Goal: Information Seeking & Learning: Stay updated

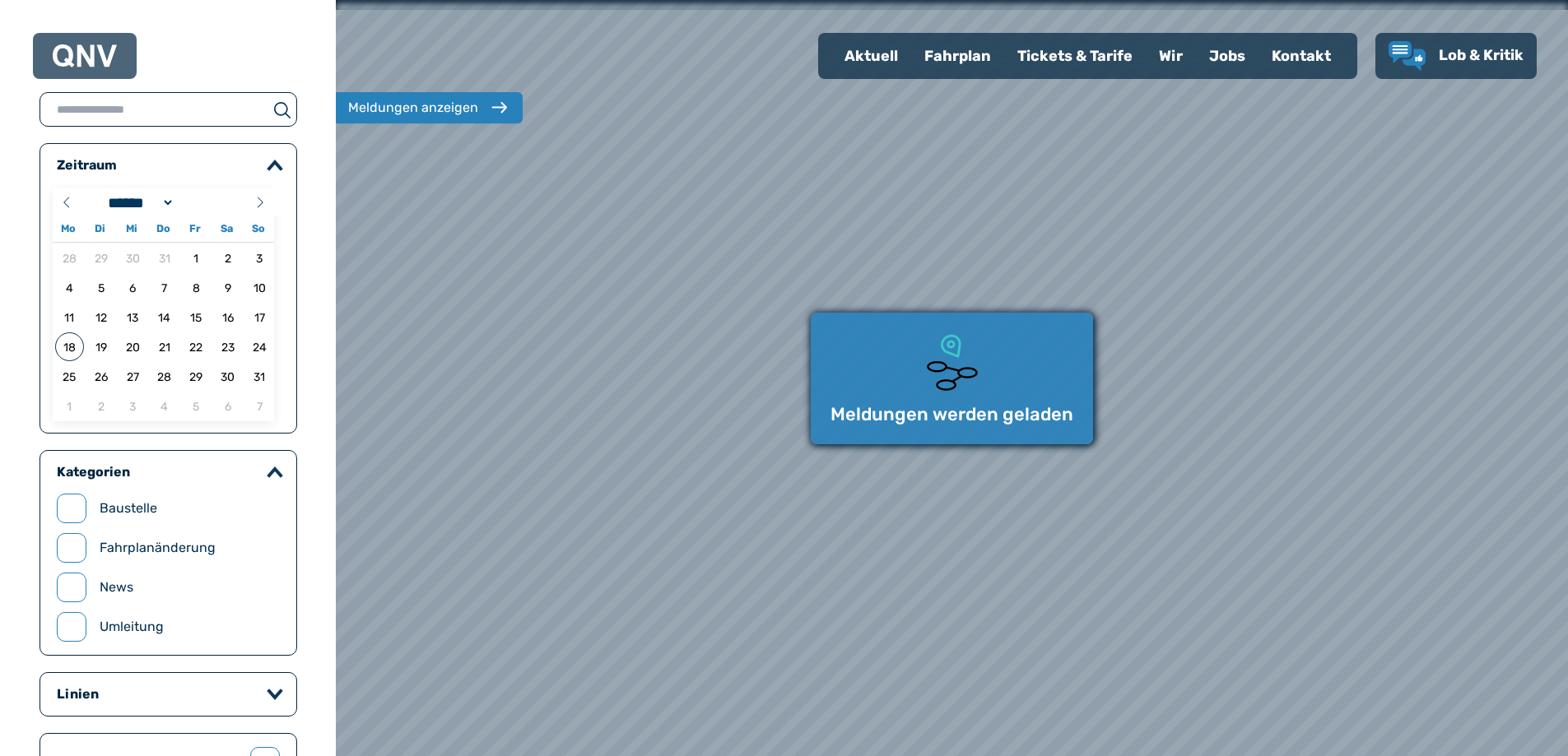
select select "*"
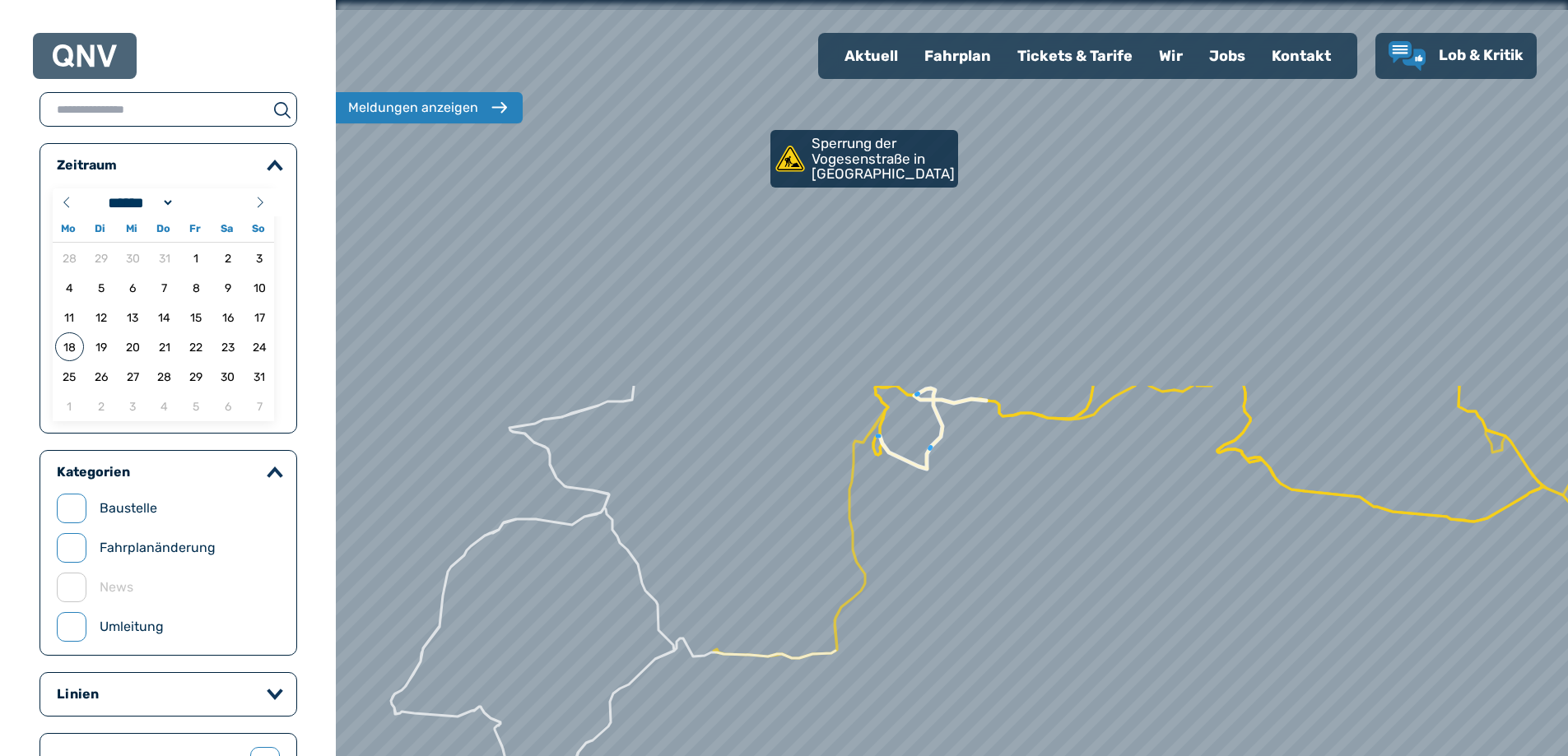
drag, startPoint x: 902, startPoint y: 219, endPoint x: 1017, endPoint y: 681, distance: 476.1
click at [1017, 681] on div at bounding box center [950, 379] width 1478 height 908
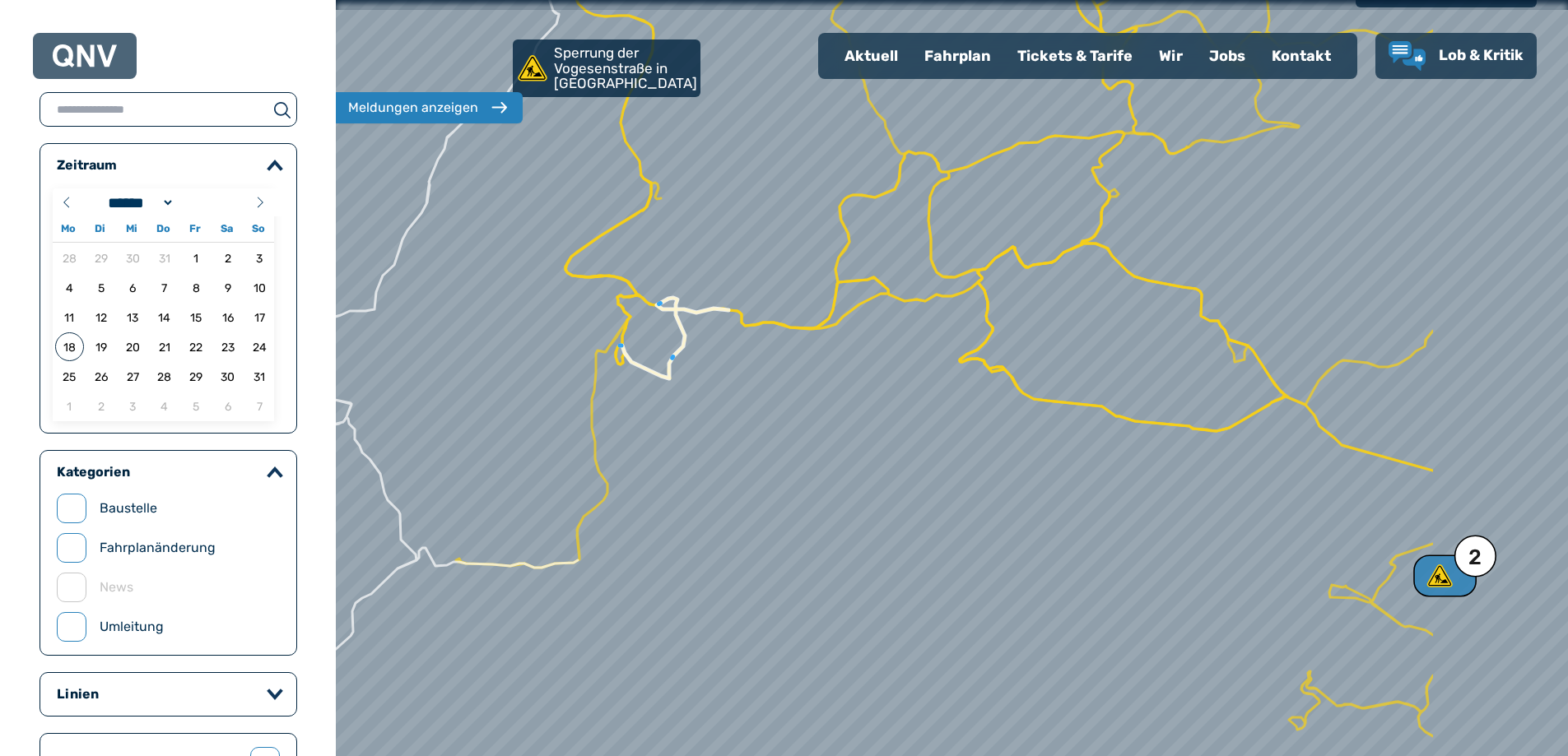
drag, startPoint x: 1297, startPoint y: 692, endPoint x: 1040, endPoint y: 601, distance: 272.6
click at [1040, 601] on div at bounding box center [951, 378] width 1478 height 908
click at [665, 319] on div at bounding box center [951, 378] width 1478 height 908
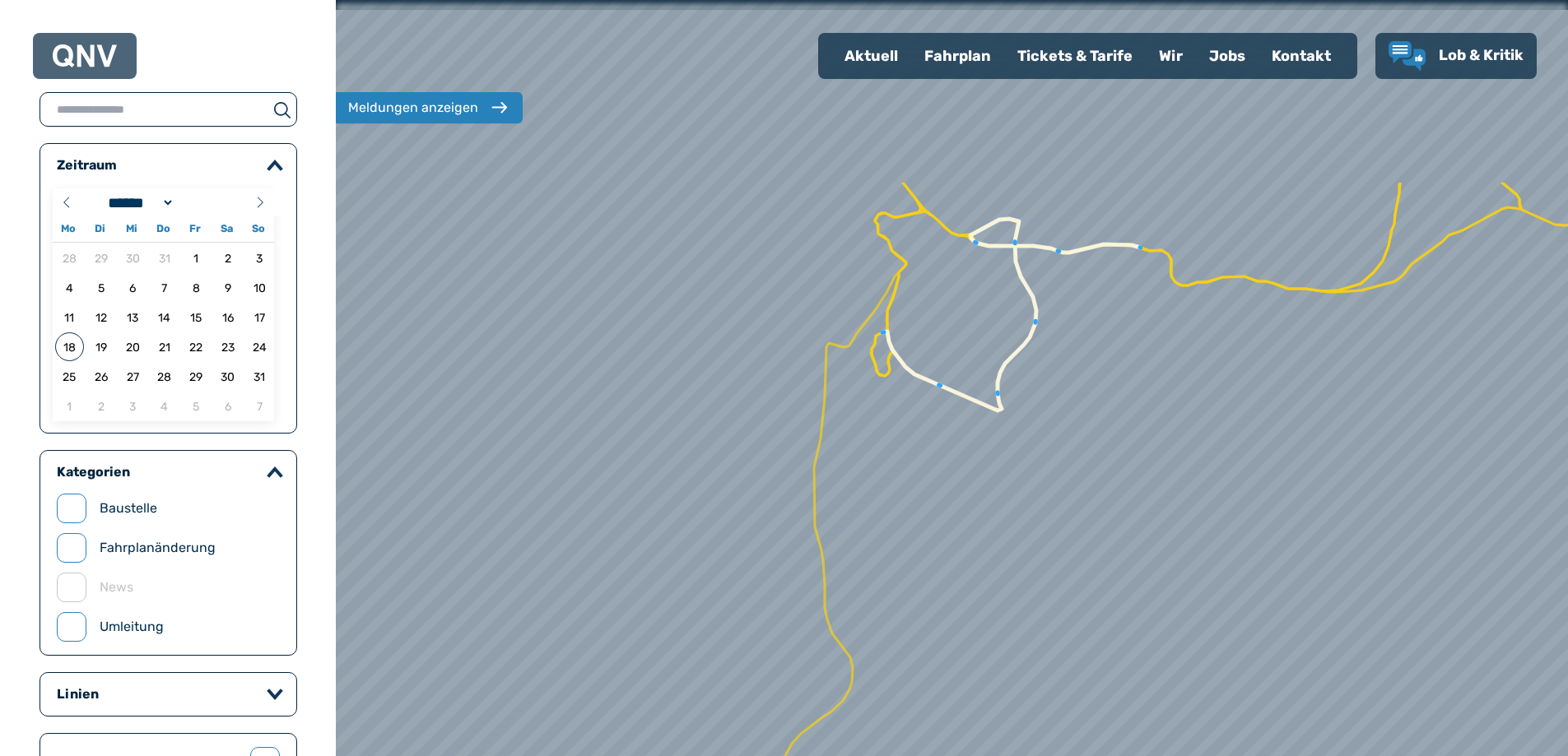
drag, startPoint x: 659, startPoint y: 231, endPoint x: 1150, endPoint y: 489, distance: 554.7
click at [1150, 489] on div at bounding box center [951, 378] width 1478 height 908
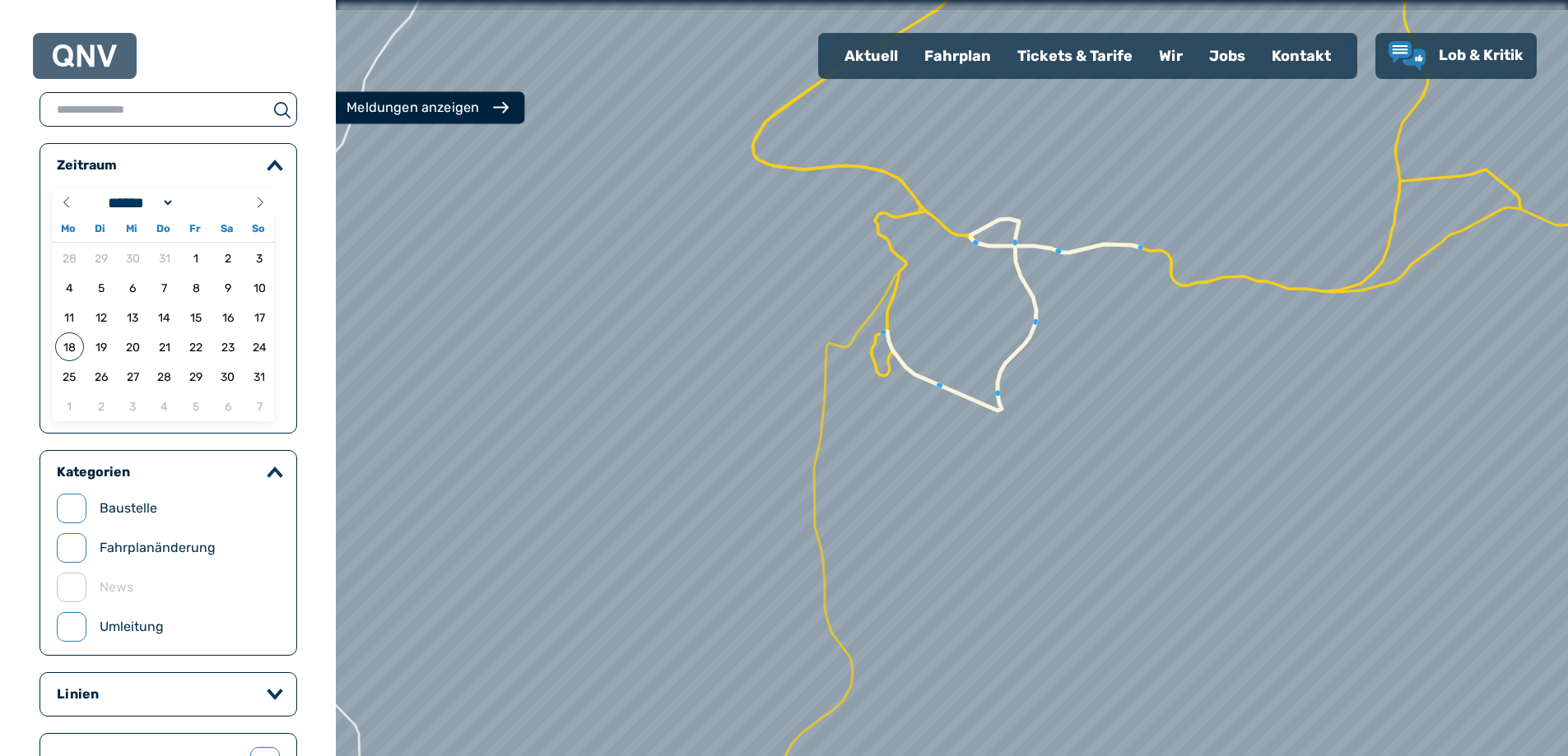
click at [478, 110] on div "Meldungen anzeigen" at bounding box center [427, 108] width 161 height 20
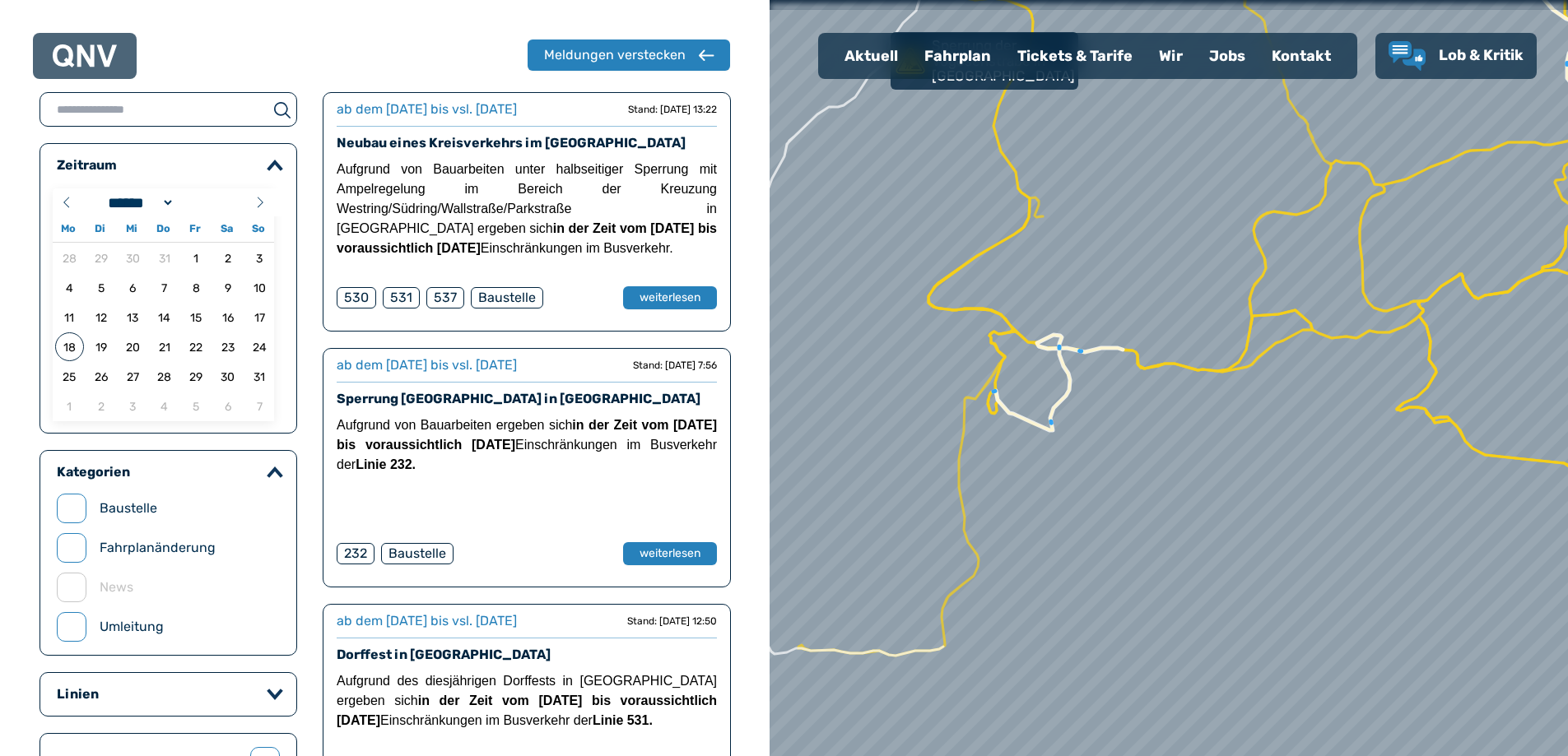
click at [143, 107] on input "text" at bounding box center [154, 109] width 227 height 23
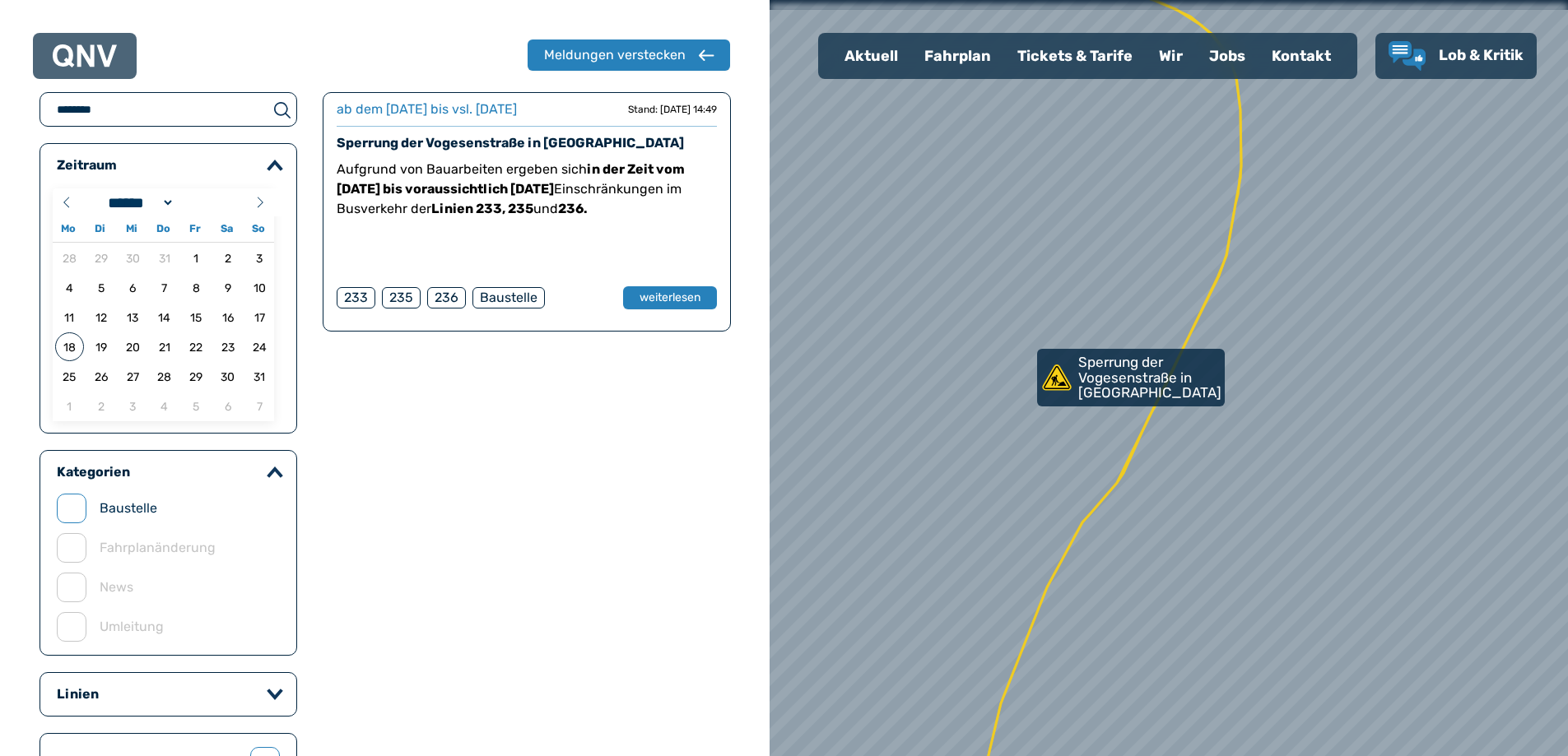
drag, startPoint x: 126, startPoint y: 107, endPoint x: 0, endPoint y: 107, distance: 126.0
click at [0, 107] on div "Meldungen verstecken ******** Zeitraum ****** ******* **** ***** *** **** **** …" at bounding box center [384, 625] width 770 height 1250
type input "**********"
click at [664, 300] on button "weiterlesen" at bounding box center [670, 298] width 95 height 24
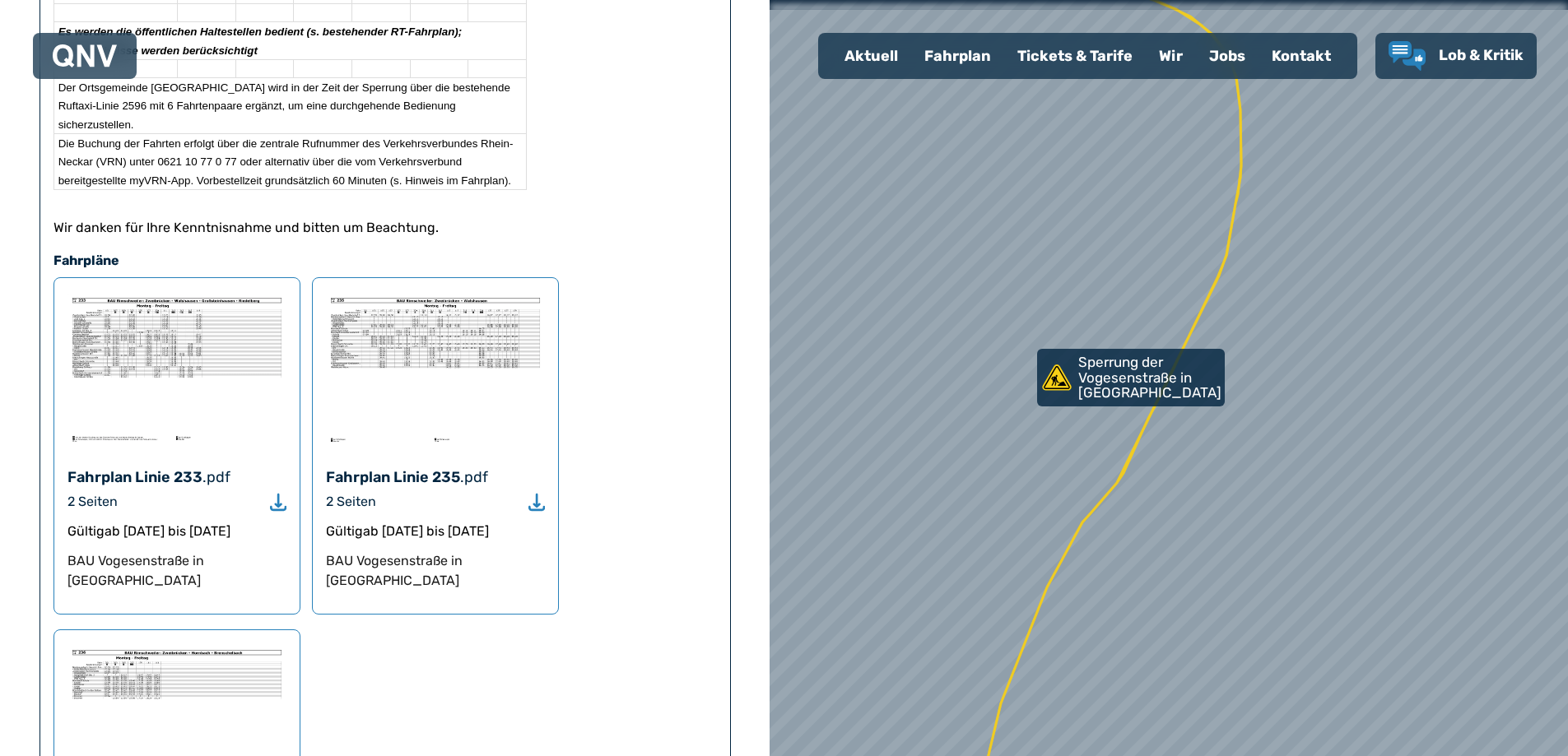
scroll to position [856, 0]
